Goal: Task Accomplishment & Management: Use online tool/utility

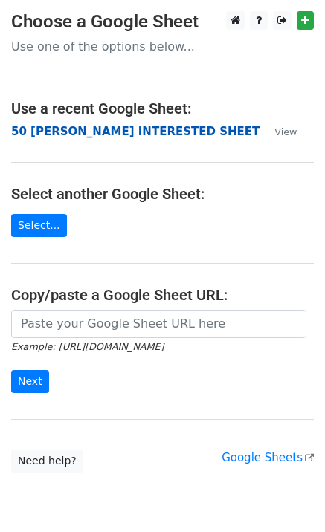
click at [38, 135] on strong "50 [PERSON_NAME] INTERESTED SHEET" at bounding box center [135, 131] width 248 height 13
click at [75, 130] on strong "50 [PERSON_NAME] INTERESTED SHEET" at bounding box center [135, 131] width 248 height 13
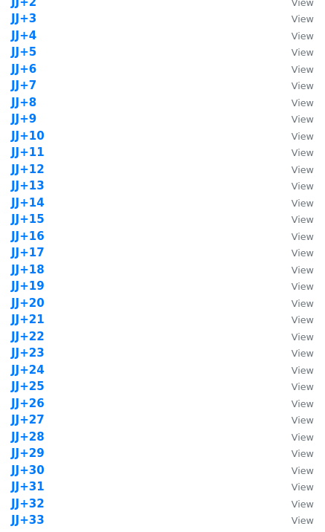
scroll to position [990, 0]
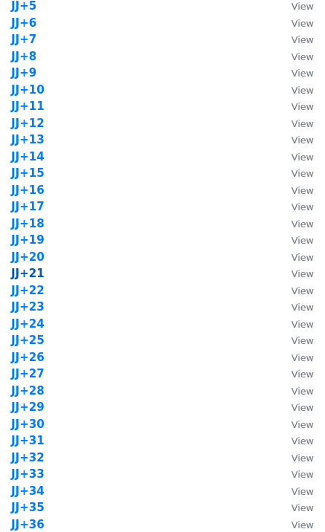
click at [35, 275] on strong "JJ+21" at bounding box center [27, 273] width 33 height 13
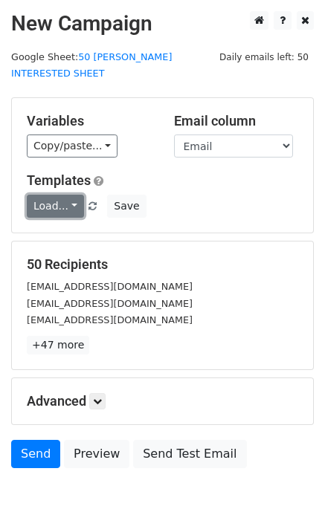
click at [53, 195] on link "Load..." at bounding box center [55, 206] width 57 height 23
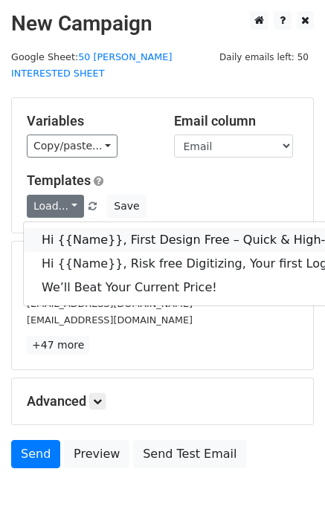
click at [74, 228] on link "Hi {{Name}}, First Design Free – Quick & High-Quality Digitizing!" at bounding box center [237, 240] width 426 height 24
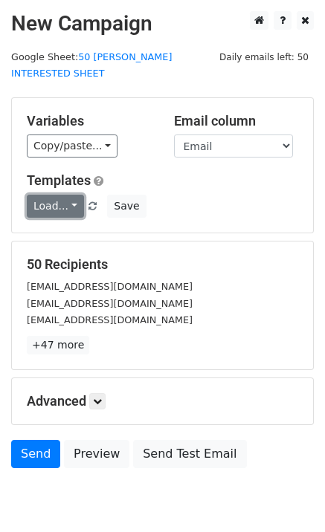
click at [48, 195] on link "Load..." at bounding box center [55, 206] width 57 height 23
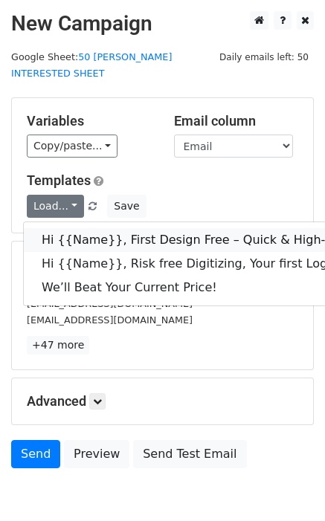
click at [86, 228] on link "Hi {{Name}}, First Design Free – Quick & High-Quality Digitizing!" at bounding box center [237, 240] width 426 height 24
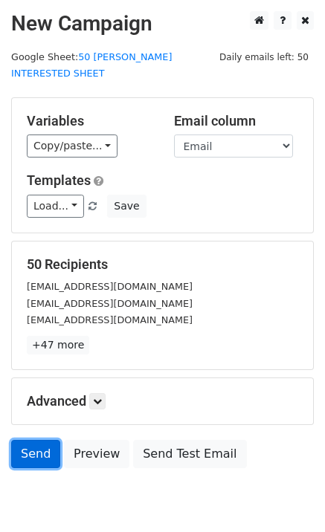
click at [33, 440] on link "Send" at bounding box center [35, 454] width 49 height 28
click at [36, 444] on link "Send" at bounding box center [35, 454] width 49 height 28
